Goal: Communication & Community: Answer question/provide support

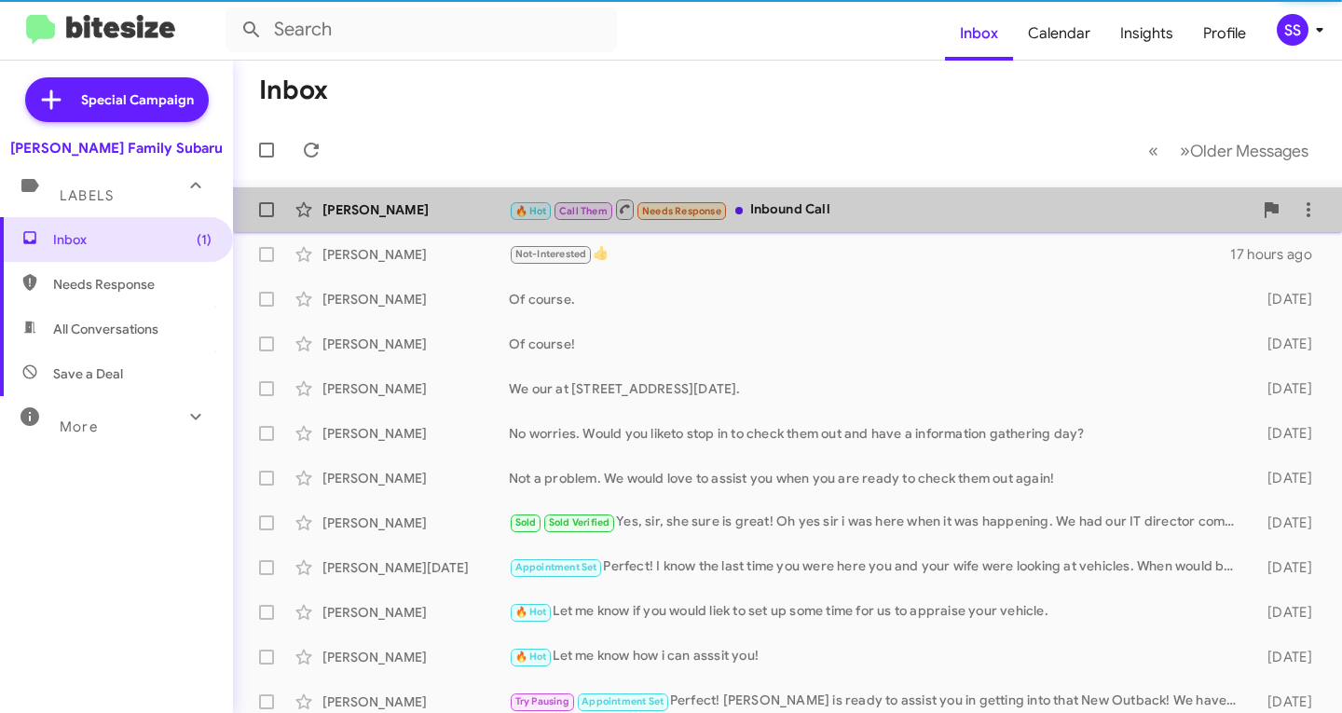
click at [864, 216] on div "🔥 Hot Call Them Needs Response Inbound Call" at bounding box center [881, 209] width 744 height 23
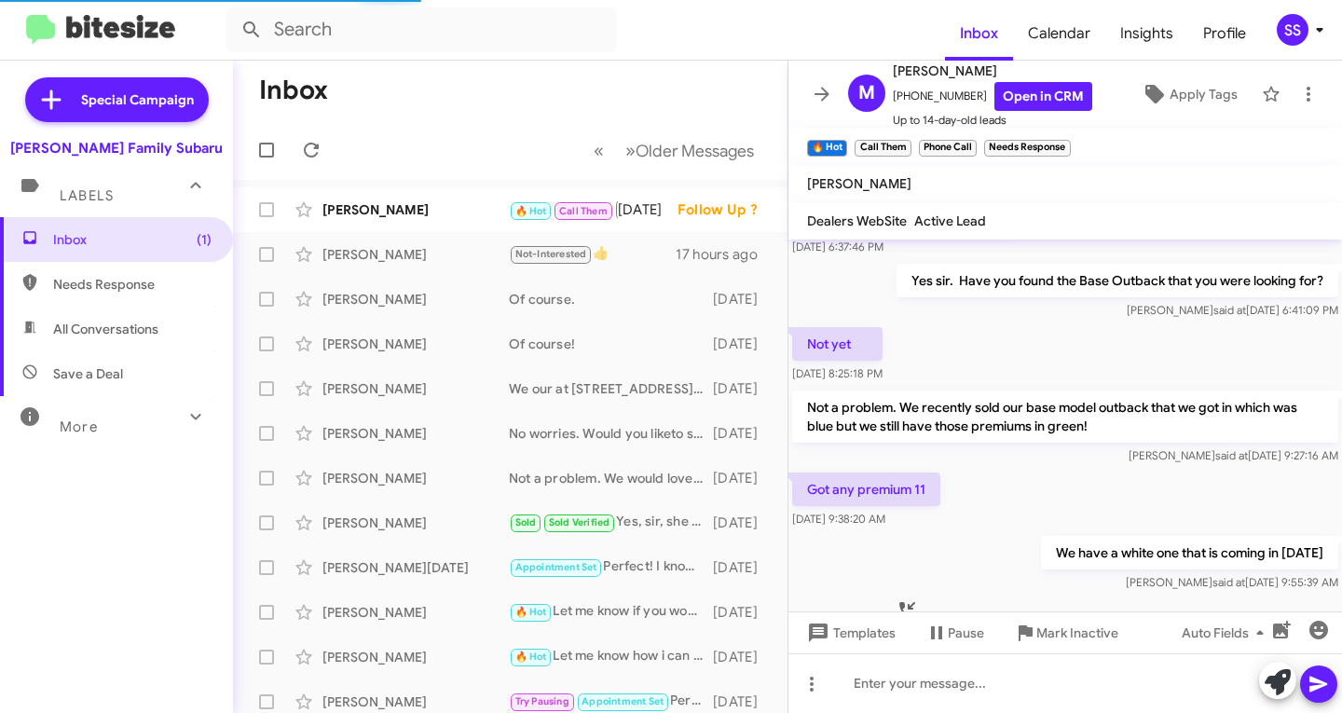
scroll to position [181, 0]
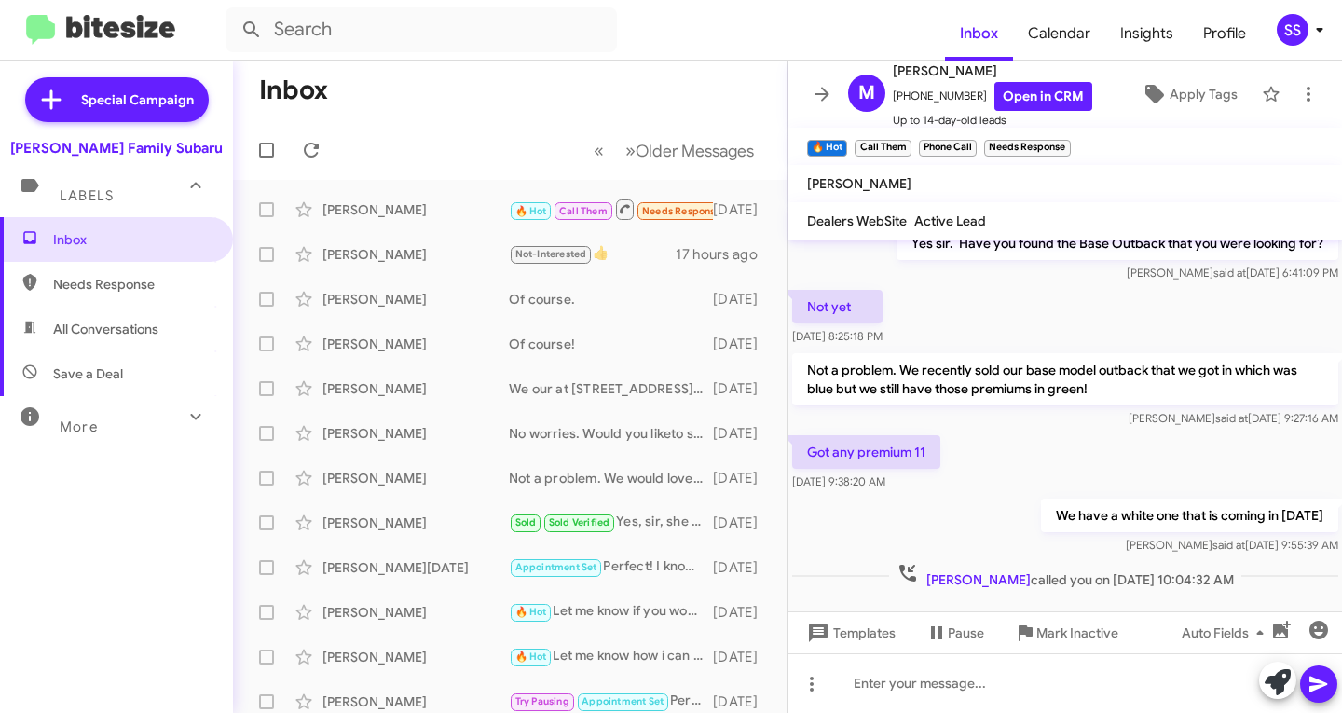
click at [123, 369] on span "Save a Deal" at bounding box center [116, 373] width 233 height 45
type input "in:not-interested"
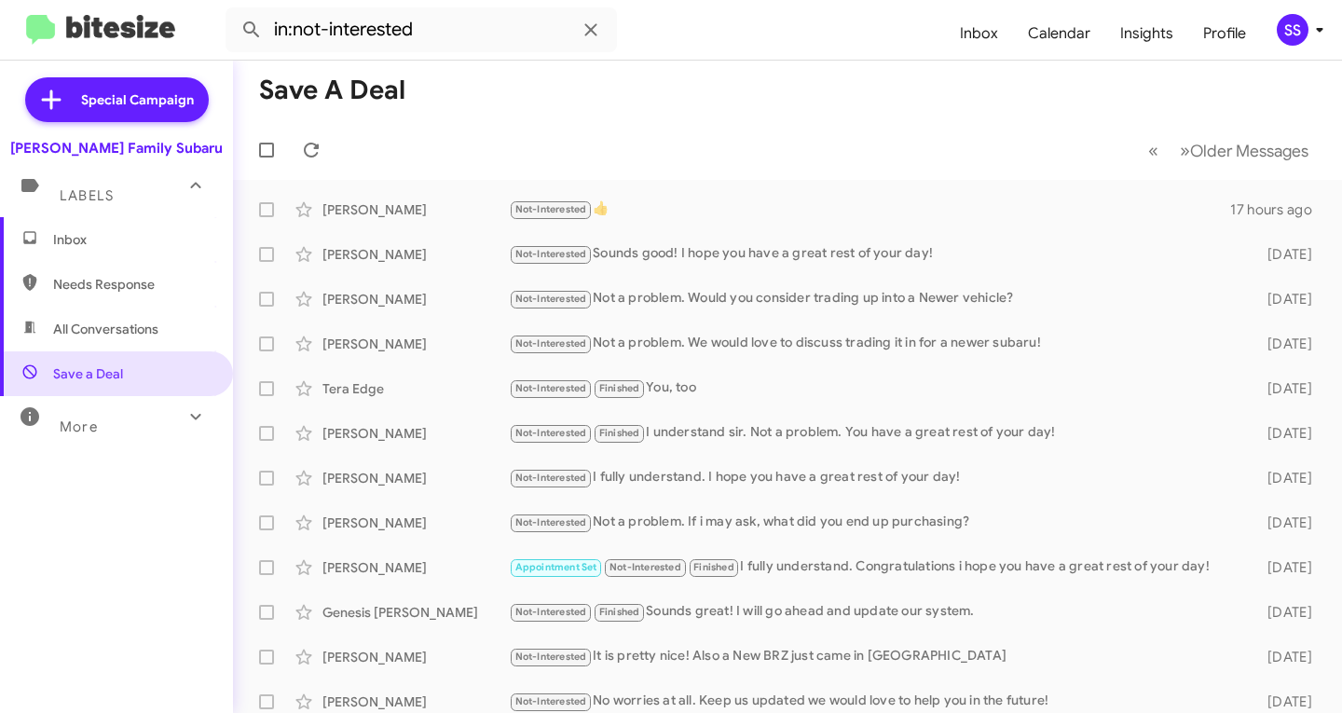
click at [152, 240] on span "Inbox" at bounding box center [132, 239] width 158 height 19
